Goal: Information Seeking & Learning: Learn about a topic

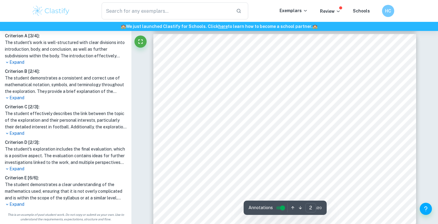
scroll to position [393, 0]
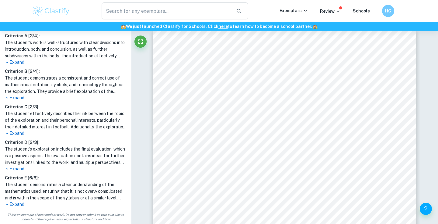
click at [12, 205] on p "Expand" at bounding box center [66, 205] width 122 height 6
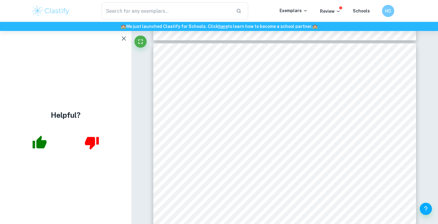
scroll to position [0, 0]
click at [123, 38] on icon "button" at bounding box center [124, 38] width 4 height 4
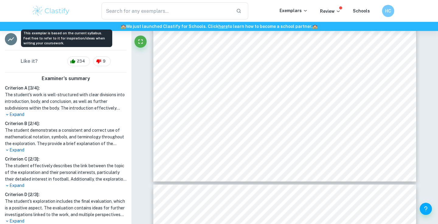
scroll to position [129, 0]
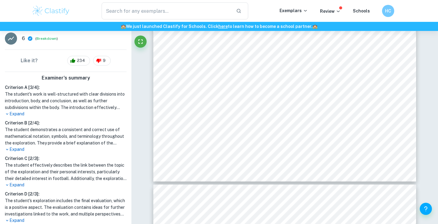
click at [24, 113] on p "Expand" at bounding box center [66, 114] width 122 height 6
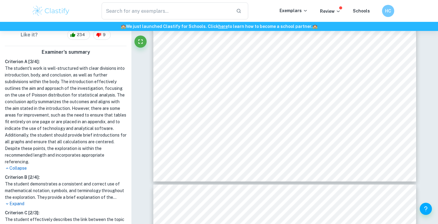
scroll to position [162, 0]
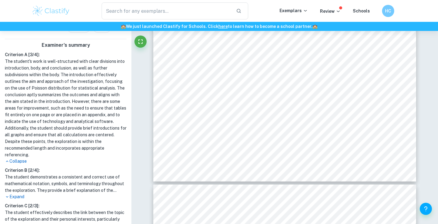
click at [16, 200] on div "Criterion A [ 3 / 4 ]: The student's work is well-structured with clear divisio…" at bounding box center [65, 179] width 126 height 256
click at [18, 197] on p "Expand" at bounding box center [66, 197] width 122 height 6
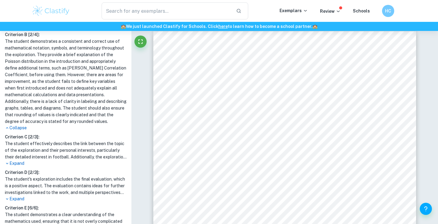
scroll to position [294, 0]
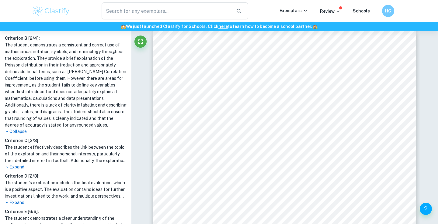
click at [25, 165] on p "Expand" at bounding box center [66, 167] width 122 height 6
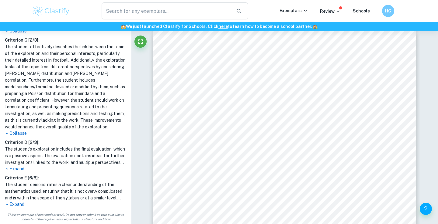
scroll to position [395, 0]
click at [19, 171] on p "Expand" at bounding box center [66, 169] width 122 height 6
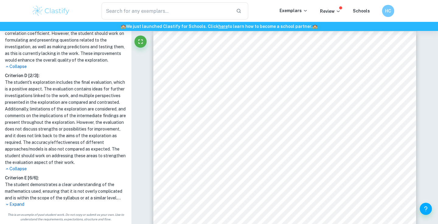
scroll to position [462, 0]
click at [19, 208] on p "Expand" at bounding box center [66, 205] width 122 height 6
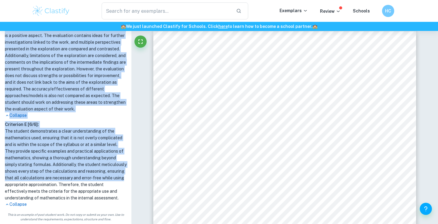
scroll to position [522, 0]
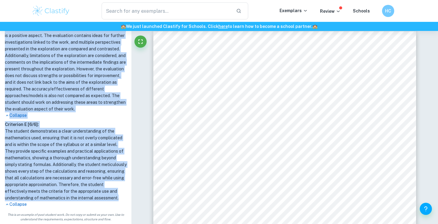
drag, startPoint x: 6, startPoint y: 77, endPoint x: 42, endPoint y: 198, distance: 126.8
copy div "Criterion A [ 3 / 4 ]: The student's work is well-structured with clear divisio…"
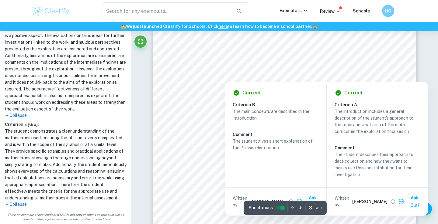
scroll to position [865, 0]
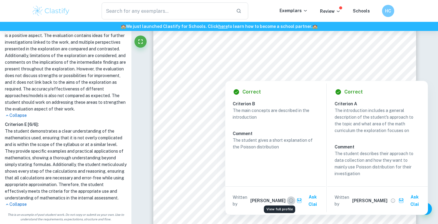
click at [288, 198] on icon "View full profile" at bounding box center [290, 200] width 5 height 5
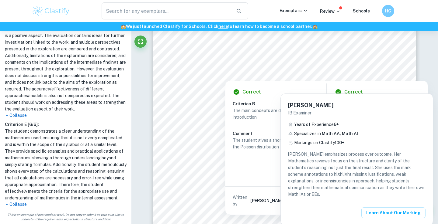
click at [264, 147] on div at bounding box center [219, 112] width 438 height 224
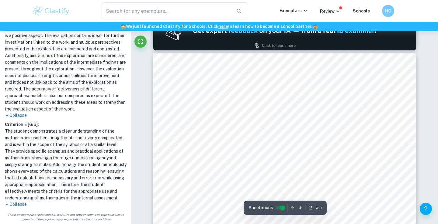
scroll to position [351, 0]
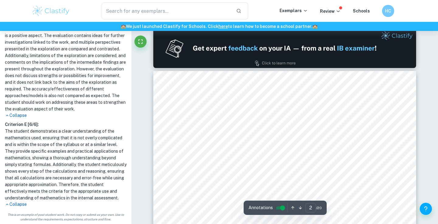
drag, startPoint x: 181, startPoint y: 126, endPoint x: 351, endPoint y: 147, distance: 171.0
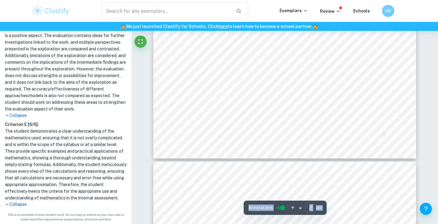
scroll to position [626, 0]
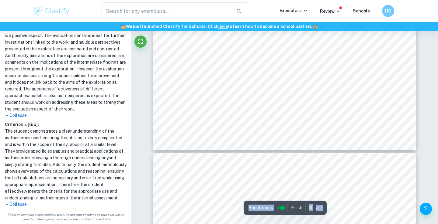
type input "4"
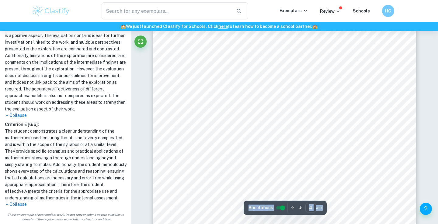
scroll to position [1174, 0]
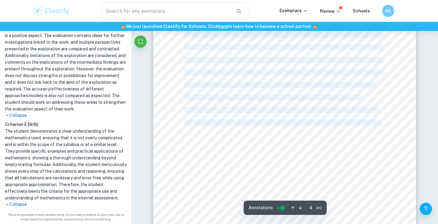
drag, startPoint x: 184, startPoint y: 105, endPoint x: 381, endPoint y: 123, distance: 197.6
copy div "Loremipsumdo Si amet consect adipis elit sed doeiu T incid utlabore etd magn al…"
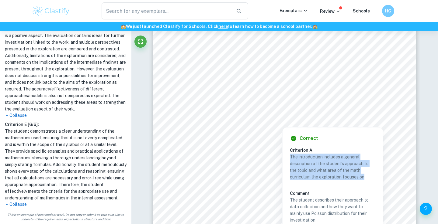
drag, startPoint x: 291, startPoint y: 156, endPoint x: 368, endPoint y: 176, distance: 79.3
click at [368, 176] on p "The introduction includes a general description of the student's approach to th…" at bounding box center [333, 167] width 86 height 27
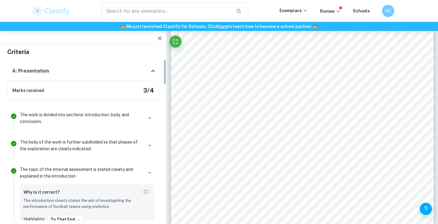
scroll to position [75, 0]
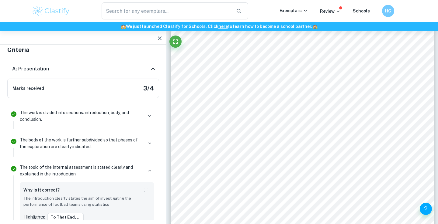
click at [146, 120] on div at bounding box center [149, 116] width 9 height 9
click at [146, 119] on div at bounding box center [149, 116] width 9 height 9
click at [150, 117] on icon "button" at bounding box center [149, 116] width 3 height 2
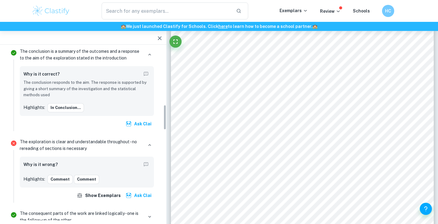
scroll to position [388, 0]
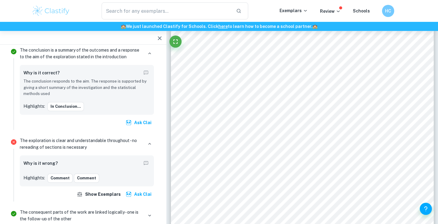
click at [75, 144] on p "The exploration is clear and understandable throughout - no rereading of sectio…" at bounding box center [81, 143] width 123 height 13
click at [52, 161] on h6 "Why is it wrong?" at bounding box center [40, 163] width 34 height 7
click at [150, 141] on icon "button" at bounding box center [149, 143] width 5 height 5
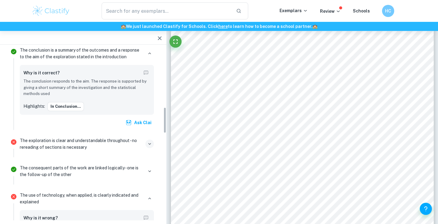
click at [131, 141] on p "The exploration is clear and understandable throughout - no rereading of sectio…" at bounding box center [81, 143] width 123 height 13
click at [406, 133] on div at bounding box center [401, 137] width 9 height 9
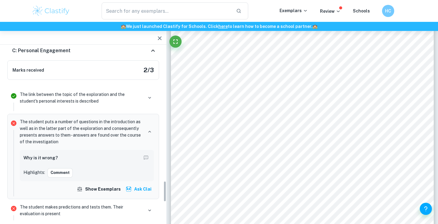
scroll to position [1090, 0]
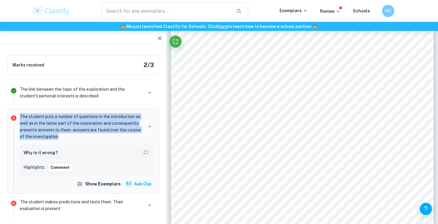
drag, startPoint x: 20, startPoint y: 114, endPoint x: 67, endPoint y: 136, distance: 52.0
click at [67, 136] on p "The student puts a number of questions in the introduction as well as in the la…" at bounding box center [81, 126] width 123 height 27
copy p "The student puts a number of questions in the introduction as well as in the la…"
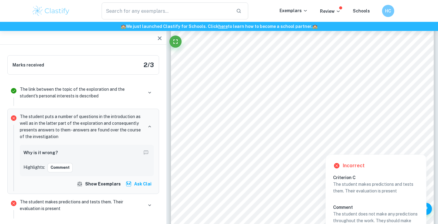
click at [420, 151] on div at bounding box center [421, 148] width 9 height 9
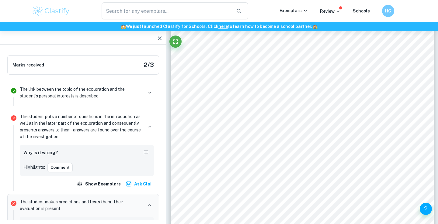
scroll to position [1159, 0]
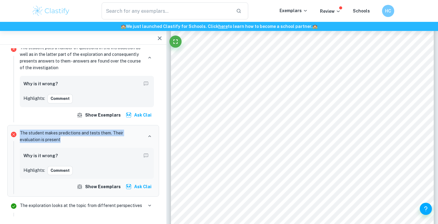
drag, startPoint x: 20, startPoint y: 133, endPoint x: 63, endPoint y: 137, distance: 42.8
click at [63, 137] on p "The student makes predictions and tests them. Their evaluation is present" at bounding box center [81, 136] width 123 height 13
copy p "The student makes predictions and tests them. Their evaluation is present"
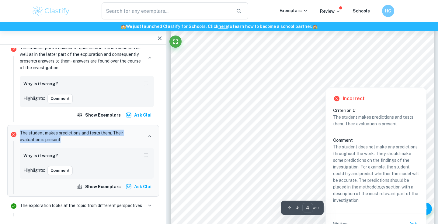
scroll to position [1201, 0]
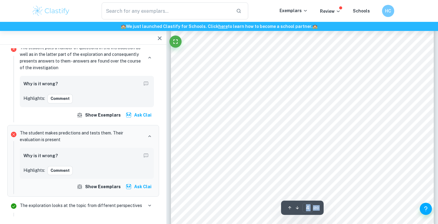
click at [334, 146] on div "4 take economic factors such as inflation and recessions into account before ma…" at bounding box center [302, 78] width 263 height 340
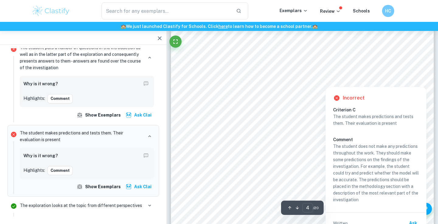
click at [419, 82] on div at bounding box center [421, 80] width 9 height 9
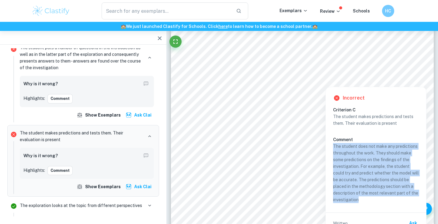
drag, startPoint x: 334, startPoint y: 147, endPoint x: 363, endPoint y: 202, distance: 62.8
click at [363, 202] on p "The student does not make any predictions throughout the work. They should make…" at bounding box center [376, 173] width 86 height 60
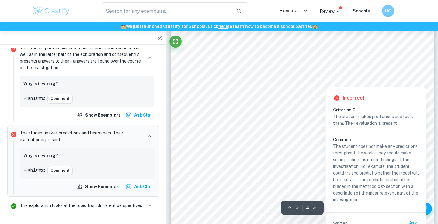
click at [423, 78] on div at bounding box center [421, 80] width 9 height 9
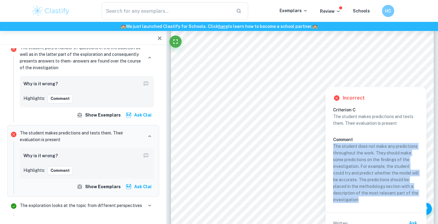
drag, startPoint x: 334, startPoint y: 146, endPoint x: 363, endPoint y: 200, distance: 60.9
click at [363, 200] on p "The student does not make any predictions throughout the work. They should make…" at bounding box center [376, 173] width 86 height 60
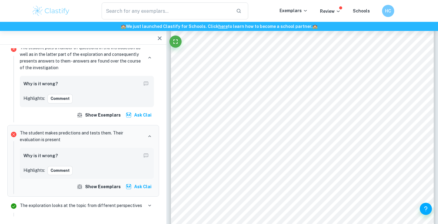
copy p "The student does not make any predictions throughout the work. They should make…"
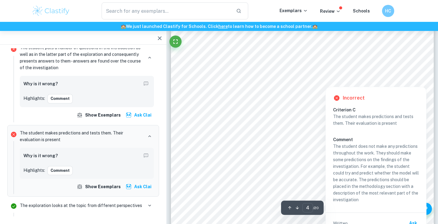
click at [419, 85] on div "Incorrect Criterion C The student makes predictions and tests them. Their evalu…" at bounding box center [375, 162] width 101 height 157
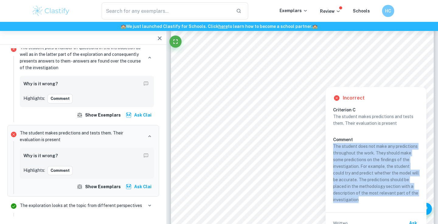
copy p "The student does not make any predictions throughout the work. They should make…"
drag, startPoint x: 333, startPoint y: 146, endPoint x: 366, endPoint y: 198, distance: 61.4
click at [366, 198] on p "The student does not make any predictions throughout the work. They should make…" at bounding box center [376, 173] width 86 height 60
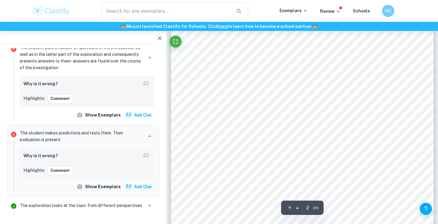
scroll to position [395, 0]
click at [310, 122] on div at bounding box center [293, 122] width 182 height 20
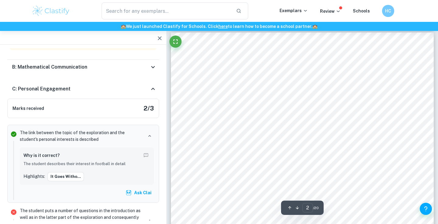
scroll to position [391, 0]
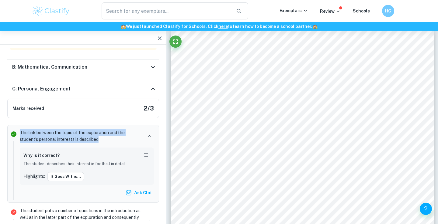
drag, startPoint x: 20, startPoint y: 131, endPoint x: 80, endPoint y: 140, distance: 60.6
click at [80, 140] on p "The link between the topic of the exploration and the student's personal intere…" at bounding box center [81, 136] width 123 height 13
copy p "The link between the topic of the exploration and the student's personal intere…"
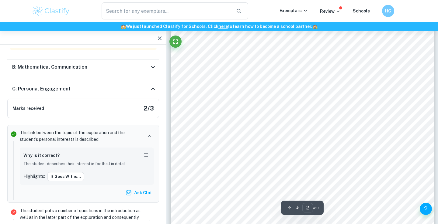
click at [281, 76] on div at bounding box center [299, 77] width 195 height 13
click at [281, 88] on div at bounding box center [293, 87] width 183 height 20
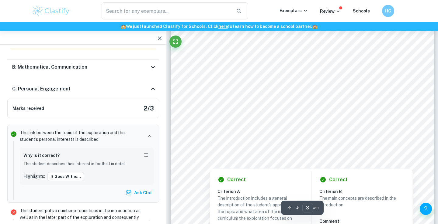
scroll to position [857, 0]
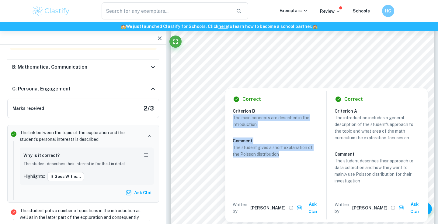
click at [233, 116] on div "Correct Criterion B The main concepts are described in the introduction Comment…" at bounding box center [275, 155] width 100 height 134
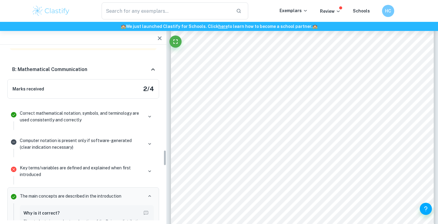
scroll to position [1107, 0]
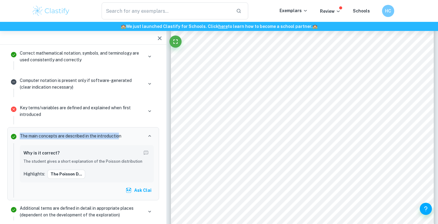
drag, startPoint x: 20, startPoint y: 133, endPoint x: 120, endPoint y: 137, distance: 99.5
click at [120, 137] on p "The main concepts are described in the introduction" at bounding box center [71, 136] width 102 height 7
copy p "The main concepts are described in the introductio"
click at [135, 2] on div "​ Exemplars Review Schools HC" at bounding box center [219, 11] width 438 height 22
click at [135, 0] on div "​ Exemplars Review Schools HC" at bounding box center [219, 11] width 438 height 22
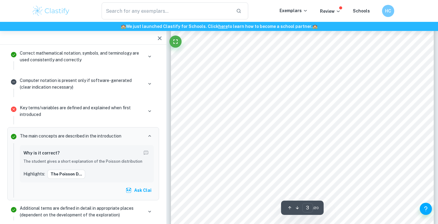
scroll to position [881, 0]
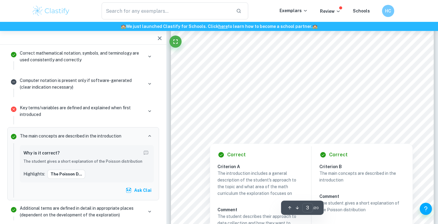
click at [262, 127] on div at bounding box center [293, 126] width 182 height 19
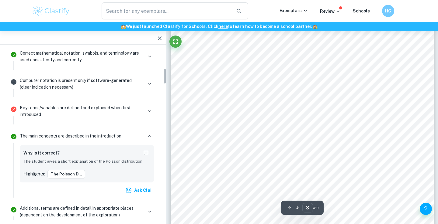
scroll to position [219, 0]
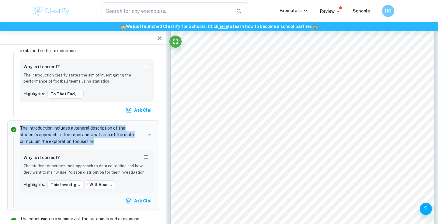
drag, startPoint x: 19, startPoint y: 128, endPoint x: 101, endPoint y: 140, distance: 82.7
click at [101, 140] on div "The introduction includes a general description of the student's approach to th…" at bounding box center [86, 165] width 139 height 85
copy p "The introduction includes a general description of the student's approach to th…"
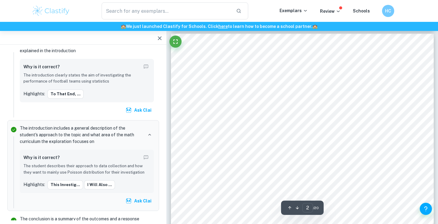
click at [244, 101] on div at bounding box center [293, 103] width 183 height 20
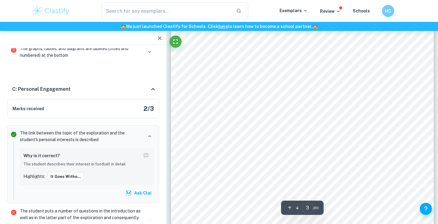
scroll to position [849, 0]
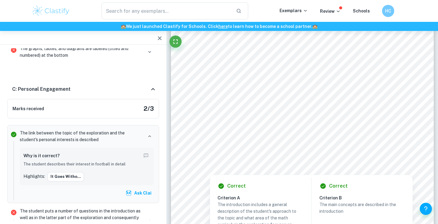
click at [239, 46] on div at bounding box center [301, 54] width 199 height 20
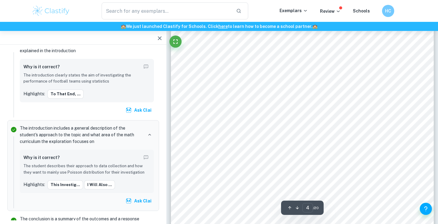
scroll to position [1133, 0]
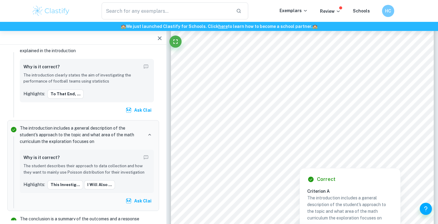
click at [300, 95] on div at bounding box center [300, 101] width 197 height 20
click at [306, 109] on div at bounding box center [300, 101] width 197 height 20
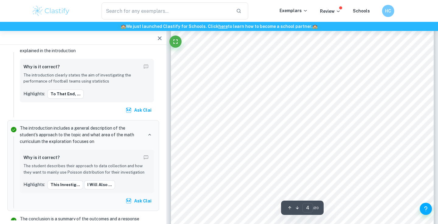
click at [150, 0] on div "​ Exemplars Review Schools HC" at bounding box center [219, 11] width 438 height 22
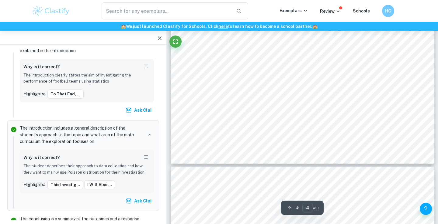
scroll to position [1286, 0]
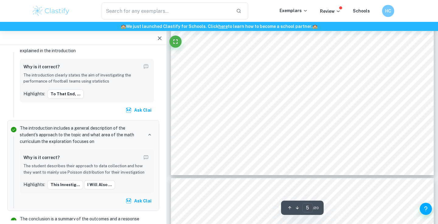
type input "6"
click at [161, 37] on icon "button" at bounding box center [159, 38] width 7 height 7
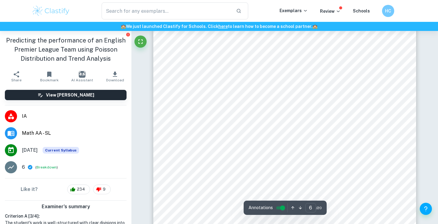
click at [194, 94] on span "The Poisson distribution formula is applied when there is a large number of pos…" at bounding box center [283, 91] width 199 height 5
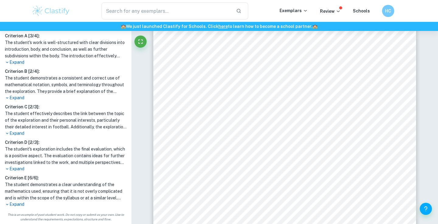
scroll to position [181, 0]
click at [18, 204] on p "Expand" at bounding box center [66, 205] width 122 height 6
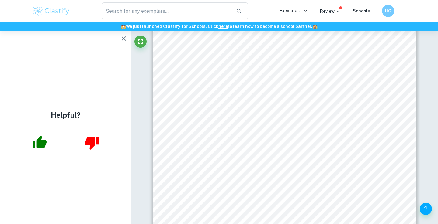
scroll to position [0, 0]
click at [125, 38] on icon "button" at bounding box center [123, 38] width 7 height 7
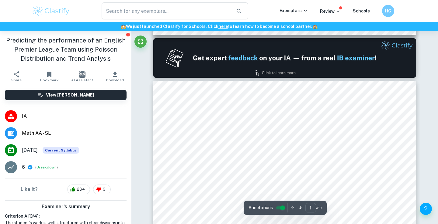
type input "2"
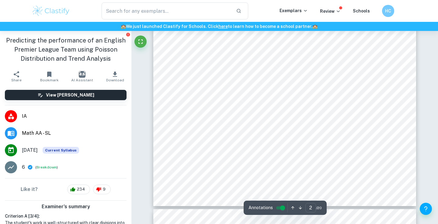
scroll to position [572, 0]
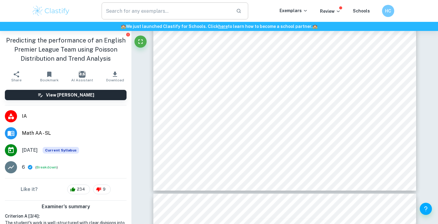
click at [145, 9] on input "text" at bounding box center [167, 10] width 130 height 17
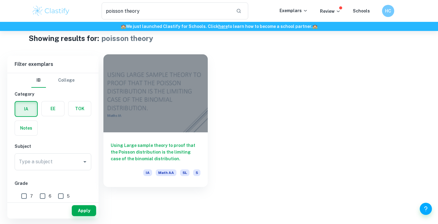
scroll to position [10, 0]
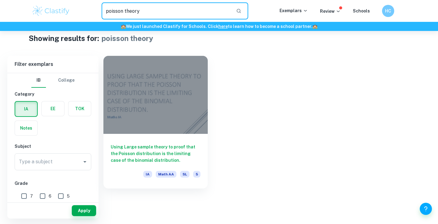
click at [150, 9] on input "poisson theory" at bounding box center [167, 10] width 130 height 17
click at [150, 10] on input "poisson theory" at bounding box center [167, 10] width 130 height 17
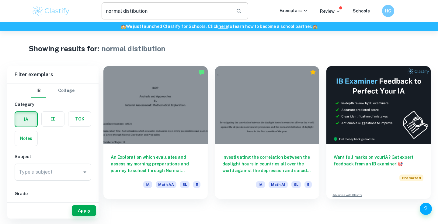
click at [170, 12] on input "normal distibution" at bounding box center [167, 10] width 130 height 17
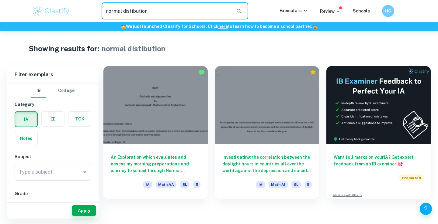
click at [170, 12] on input "normal distibution" at bounding box center [167, 10] width 130 height 17
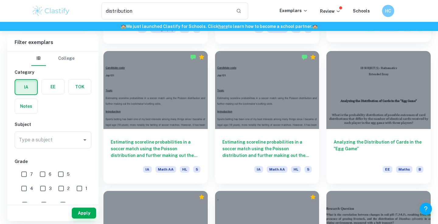
scroll to position [296, 0]
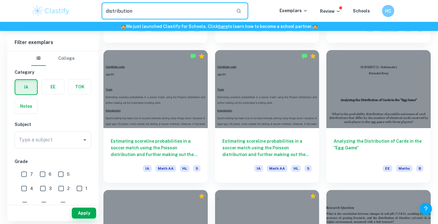
click at [161, 16] on input "distribution" at bounding box center [167, 10] width 130 height 17
type input "poisson"
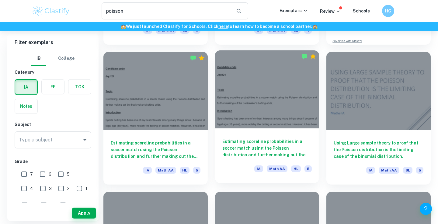
scroll to position [152, 0]
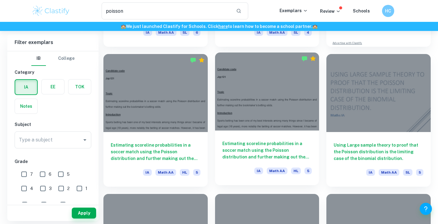
click at [254, 153] on h6 "Estimating scoreline probabilities in a soccer match using the Poisson distribu…" at bounding box center [267, 150] width 90 height 20
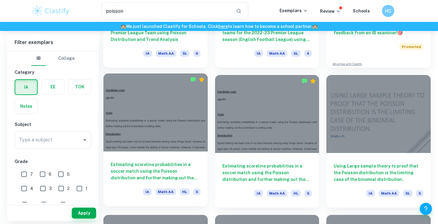
scroll to position [132, 0]
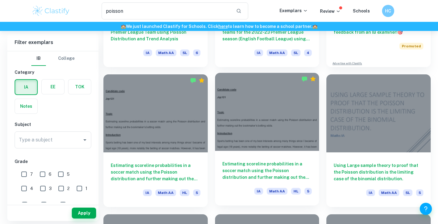
click at [242, 161] on h6 "Estimating scoreline probabilities in a soccer match using the Poisson distribu…" at bounding box center [267, 171] width 90 height 20
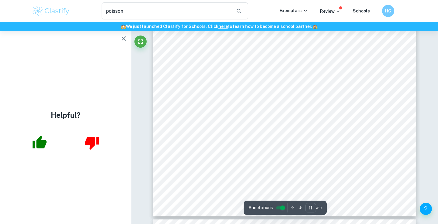
scroll to position [3656, 0]
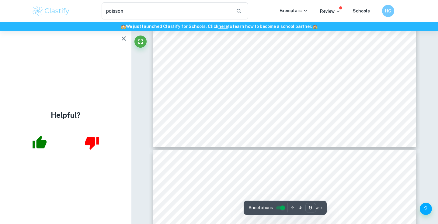
type input "8"
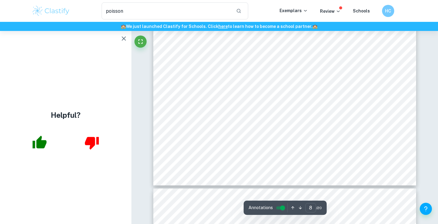
scroll to position [2562, 0]
